Goal: Contribute content: Contribute content

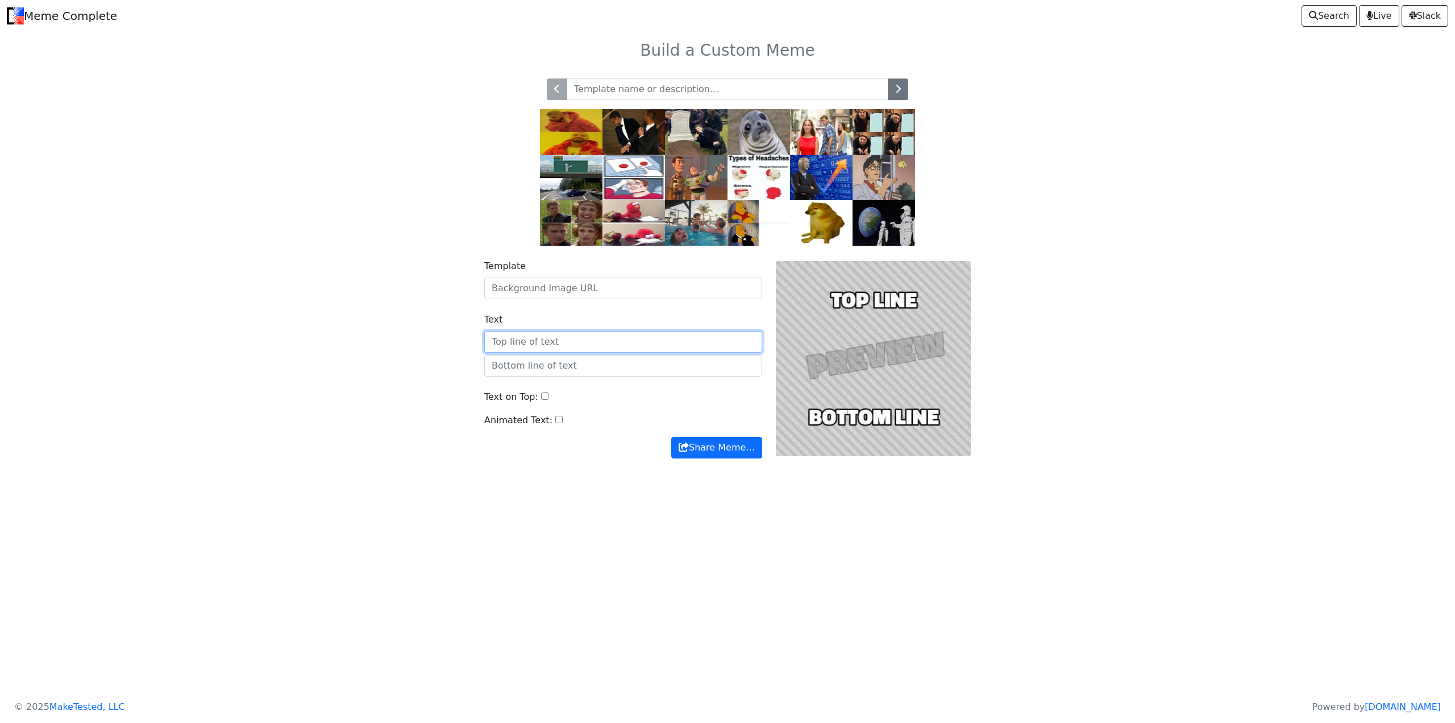
click at [598, 352] on input "Text" at bounding box center [623, 342] width 278 height 22
click at [572, 287] on input "Template" at bounding box center [623, 288] width 278 height 22
click at [611, 288] on input "Template" at bounding box center [623, 288] width 278 height 22
click at [586, 301] on div "Template Text Text on Top: Animated Text: Share Meme…" at bounding box center [624, 358] width 292 height 199
click at [586, 290] on input "Template" at bounding box center [623, 288] width 278 height 22
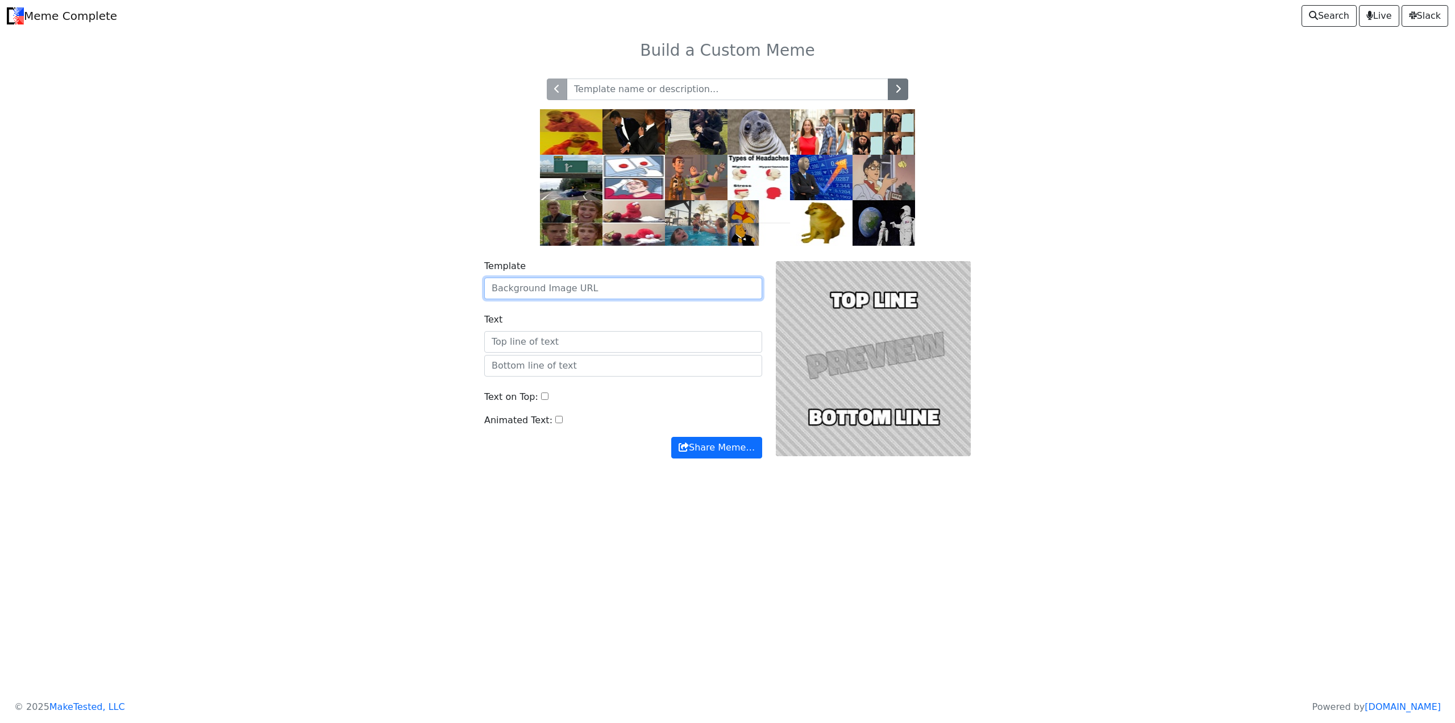
paste input "https://us.oricon-group.com/upimg/detail/3000/3794/img660/anime-apothecary-diar…"
type input "https://us.oricon-group.com/upimg/detail/3000/3794/img660/anime-apothecary-diar…"
click at [439, 442] on div "Template https://us.oricon-group.com/upimg/detail/3000/3794/img660/anime-apothe…" at bounding box center [727, 366] width 750 height 240
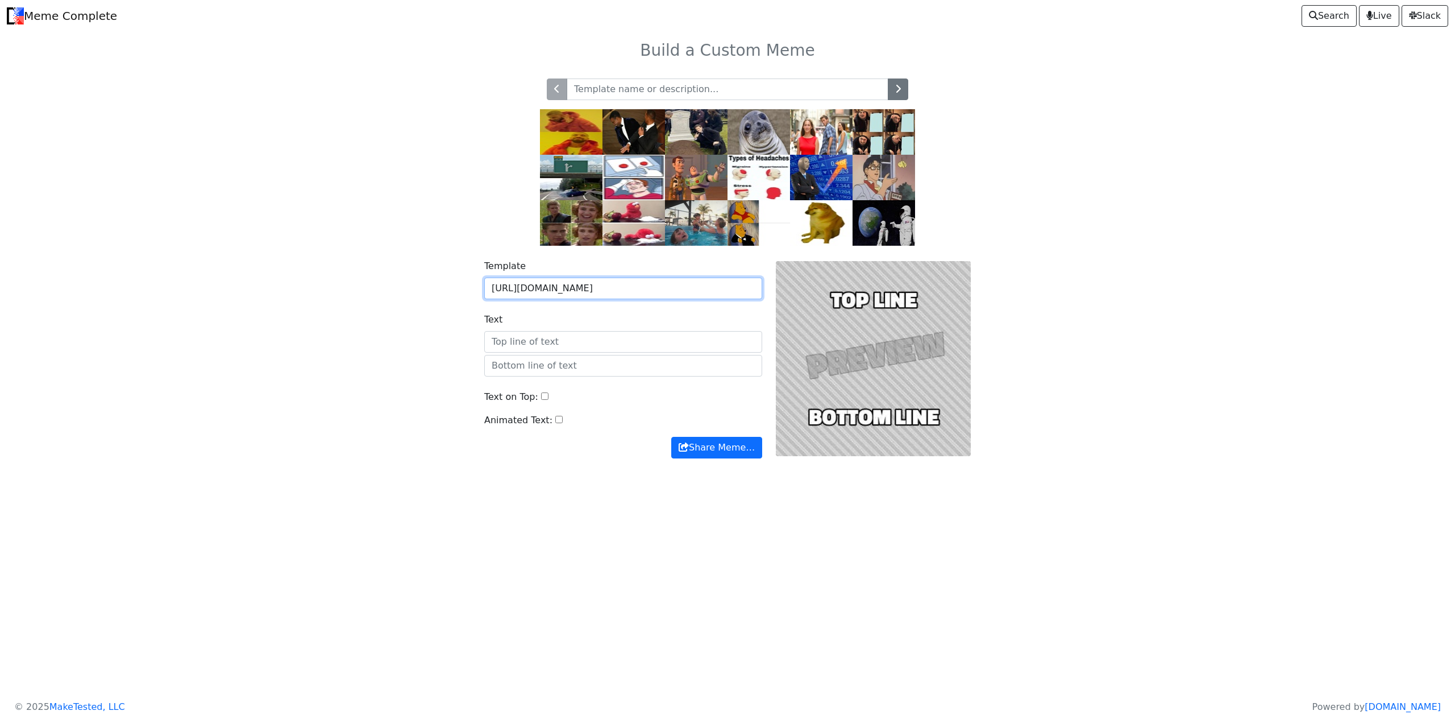
click at [710, 286] on input "https://us.oricon-group.com/upimg/detail/3000/3794/img660/anime-apothecary-diar…" at bounding box center [623, 288] width 278 height 22
click at [671, 437] on button "Share Meme…" at bounding box center [716, 448] width 91 height 22
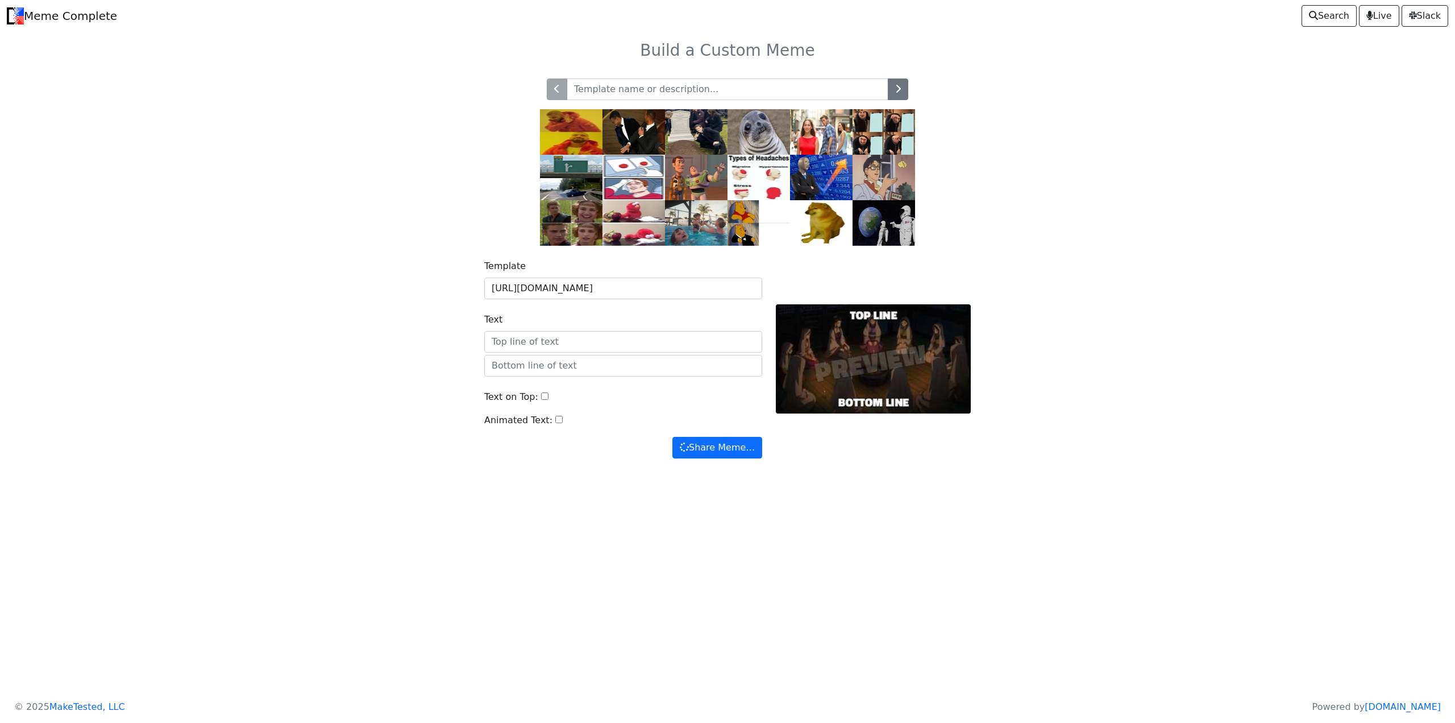
click at [505, 523] on html "Meme Complete Search Live Slack Build a Custom Meme" at bounding box center [727, 361] width 1455 height 723
click at [573, 364] on input "text" at bounding box center [623, 366] width 278 height 22
type input "_charname has been initiated into _username's coven"
click at [673, 437] on button "Share Meme…" at bounding box center [718, 448] width 90 height 22
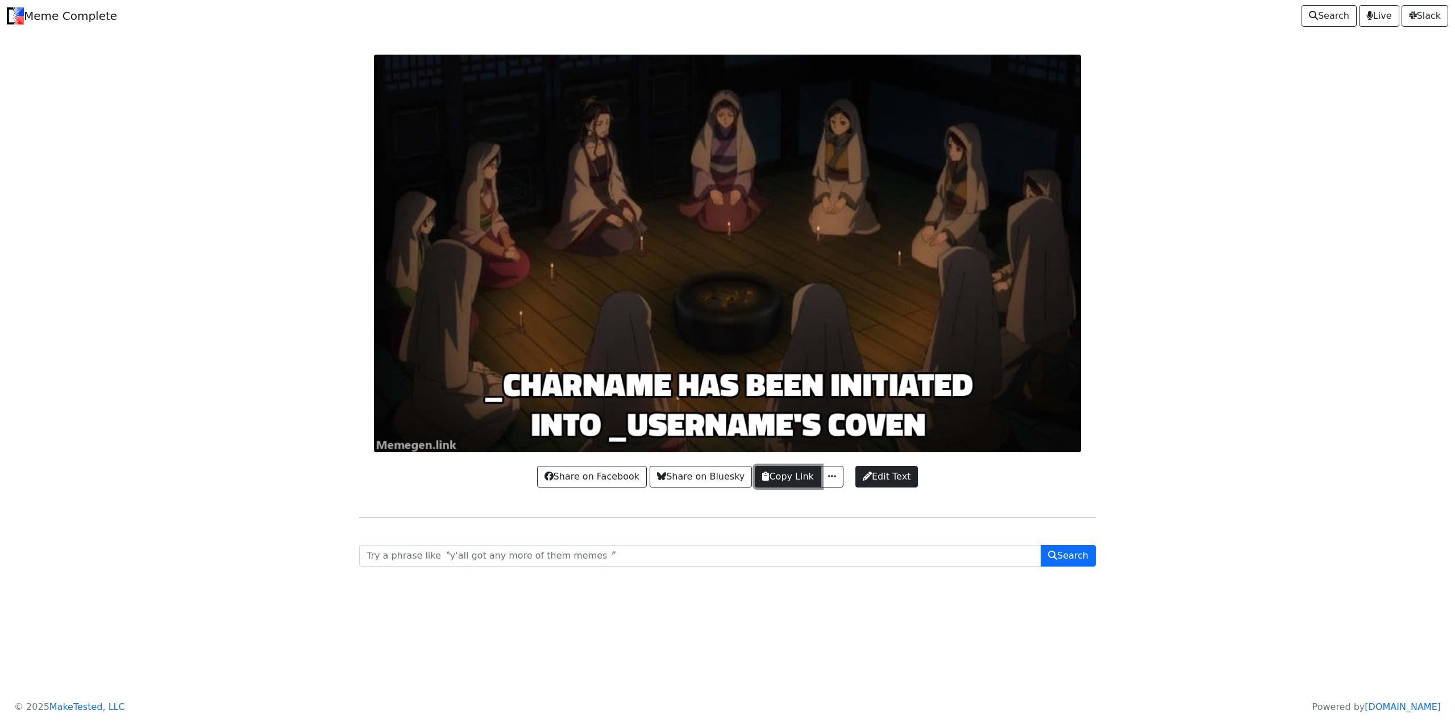
click at [786, 471] on button "Copy Link" at bounding box center [788, 477] width 66 height 22
drag, startPoint x: 835, startPoint y: 364, endPoint x: 1226, endPoint y: 366, distance: 390.6
click at [1232, 366] on body "Meme Complete Search Live Slack Share on Facebook Share on Bluesky Copy Link Co…" at bounding box center [727, 306] width 1455 height 613
click at [886, 483] on span "Edit Text" at bounding box center [887, 477] width 48 height 14
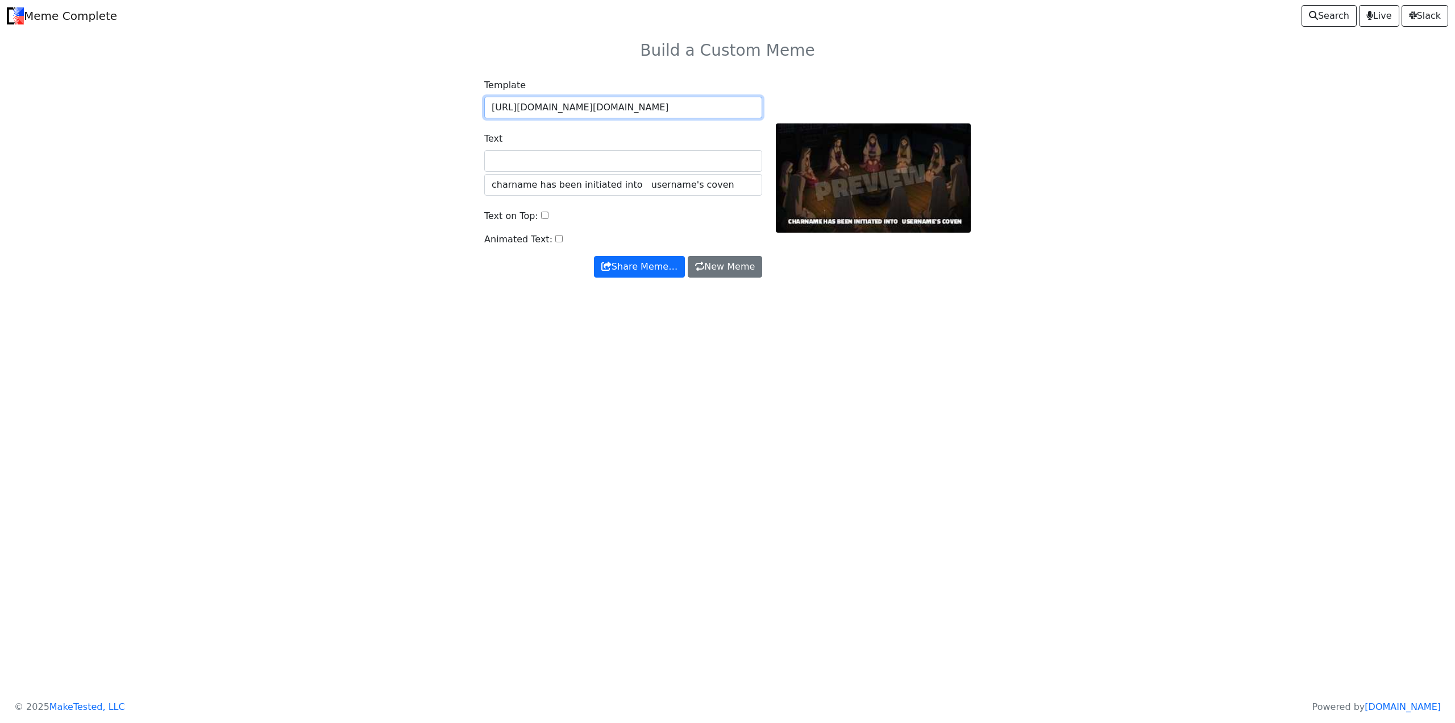
click at [642, 105] on input "[URL][DOMAIN_NAME][DOMAIN_NAME]" at bounding box center [623, 108] width 278 height 22
drag, startPoint x: 642, startPoint y: 105, endPoint x: 612, endPoint y: 107, distance: 30.2
click at [612, 107] on input "[URL][DOMAIN_NAME][DOMAIN_NAME]" at bounding box center [623, 108] width 278 height 22
click at [611, 107] on input "[URL][DOMAIN_NAME][DOMAIN_NAME]" at bounding box center [623, 108] width 278 height 22
